Goal: Check status: Check status

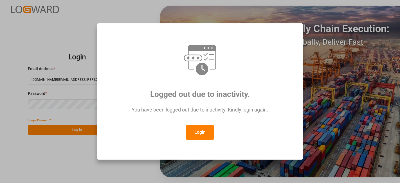
click at [194, 133] on button "Login" at bounding box center [200, 132] width 28 height 15
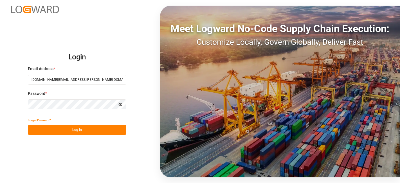
click at [98, 132] on button "Log In" at bounding box center [77, 130] width 98 height 10
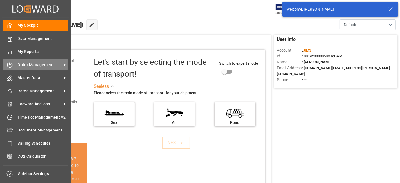
click at [36, 62] on span "Order Management" at bounding box center [40, 65] width 44 height 6
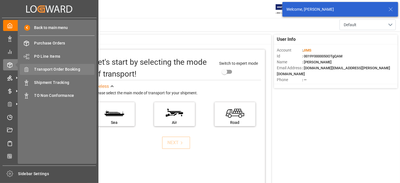
click at [69, 70] on span "Transport Order Booking" at bounding box center [64, 69] width 60 height 6
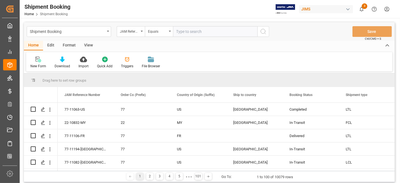
click at [193, 33] on input "text" at bounding box center [215, 31] width 84 height 11
type input "7-11048-CN"
click at [267, 33] on button "search button" at bounding box center [263, 31] width 12 height 11
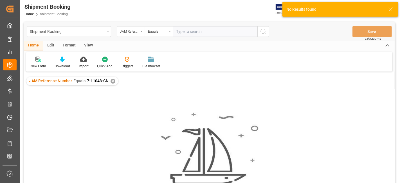
click at [113, 81] on div "✕" at bounding box center [112, 81] width 5 height 5
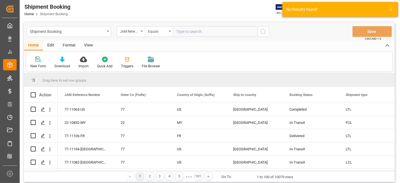
click at [180, 31] on input "text" at bounding box center [215, 31] width 84 height 11
paste input "7-11048-CN"
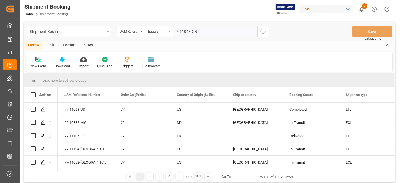
drag, startPoint x: 175, startPoint y: 29, endPoint x: 194, endPoint y: 28, distance: 19.2
click at [176, 29] on input "7-11048-CN" at bounding box center [215, 31] width 84 height 11
type input "77-11048-CN"
click at [265, 30] on icon "search button" at bounding box center [263, 31] width 7 height 7
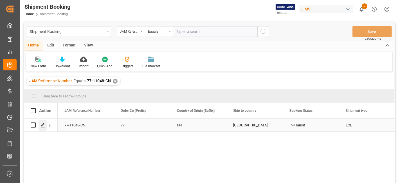
click at [44, 125] on icon "Press SPACE to select this row." at bounding box center [43, 125] width 4 height 4
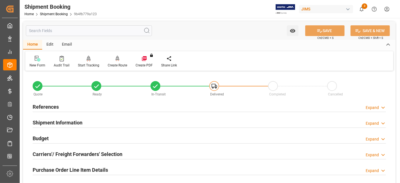
click at [69, 152] on h2 "Carriers'/ Freight Forwarders' Selection" at bounding box center [78, 154] width 90 height 8
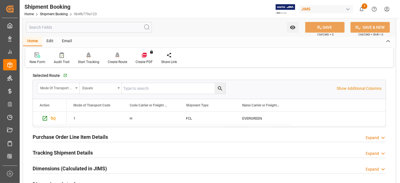
scroll to position [175, 0]
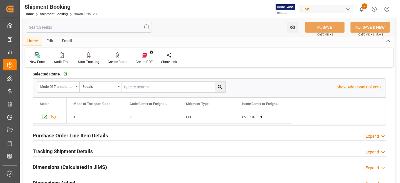
click at [66, 149] on h2 "Tracking Shipment Details" at bounding box center [63, 151] width 60 height 8
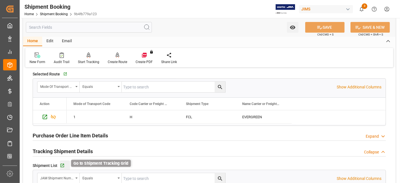
click at [60, 164] on icon "button" at bounding box center [62, 166] width 4 height 4
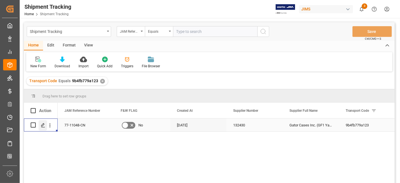
click at [42, 125] on icon "Press SPACE to select this row." at bounding box center [43, 125] width 4 height 4
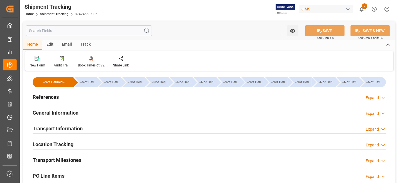
type input "[DATE] 00:00"
type input "[DATE]"
type input "[DATE] 00:00"
type input "[DATE]"
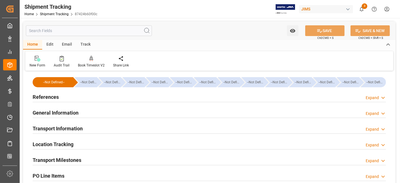
type input "[DATE] 00:00"
click at [67, 157] on h2 "Transport Milestones" at bounding box center [57, 160] width 49 height 8
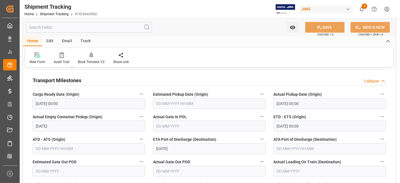
scroll to position [75, 0]
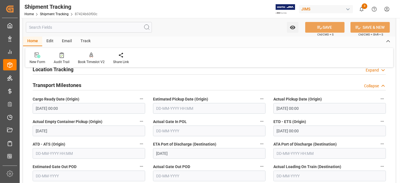
click at [75, 84] on h2 "Transport Milestones" at bounding box center [57, 85] width 49 height 8
